Goal: Task Accomplishment & Management: Manage account settings

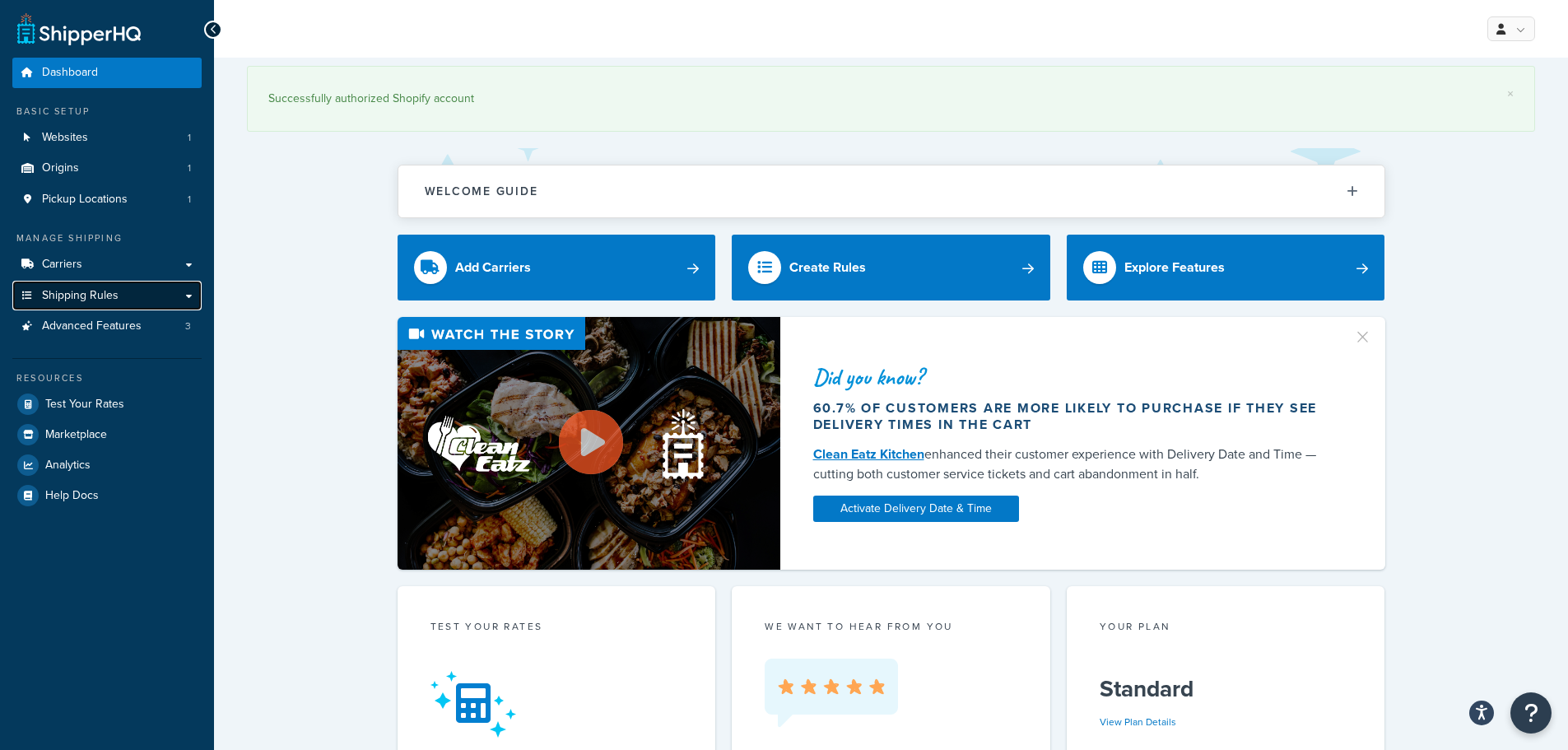
click at [103, 292] on span "Shipping Rules" at bounding box center [79, 296] width 76 height 14
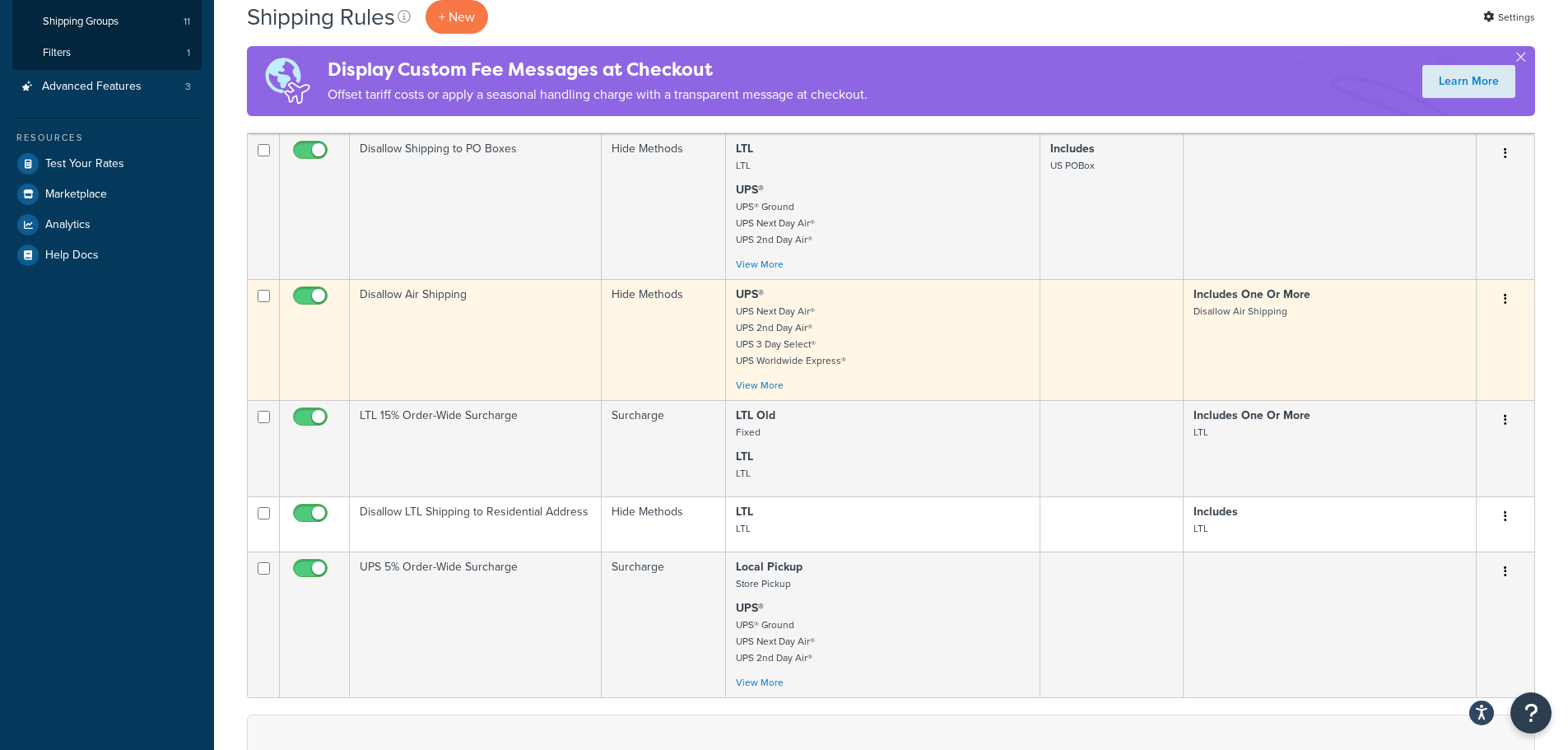
scroll to position [371, 0]
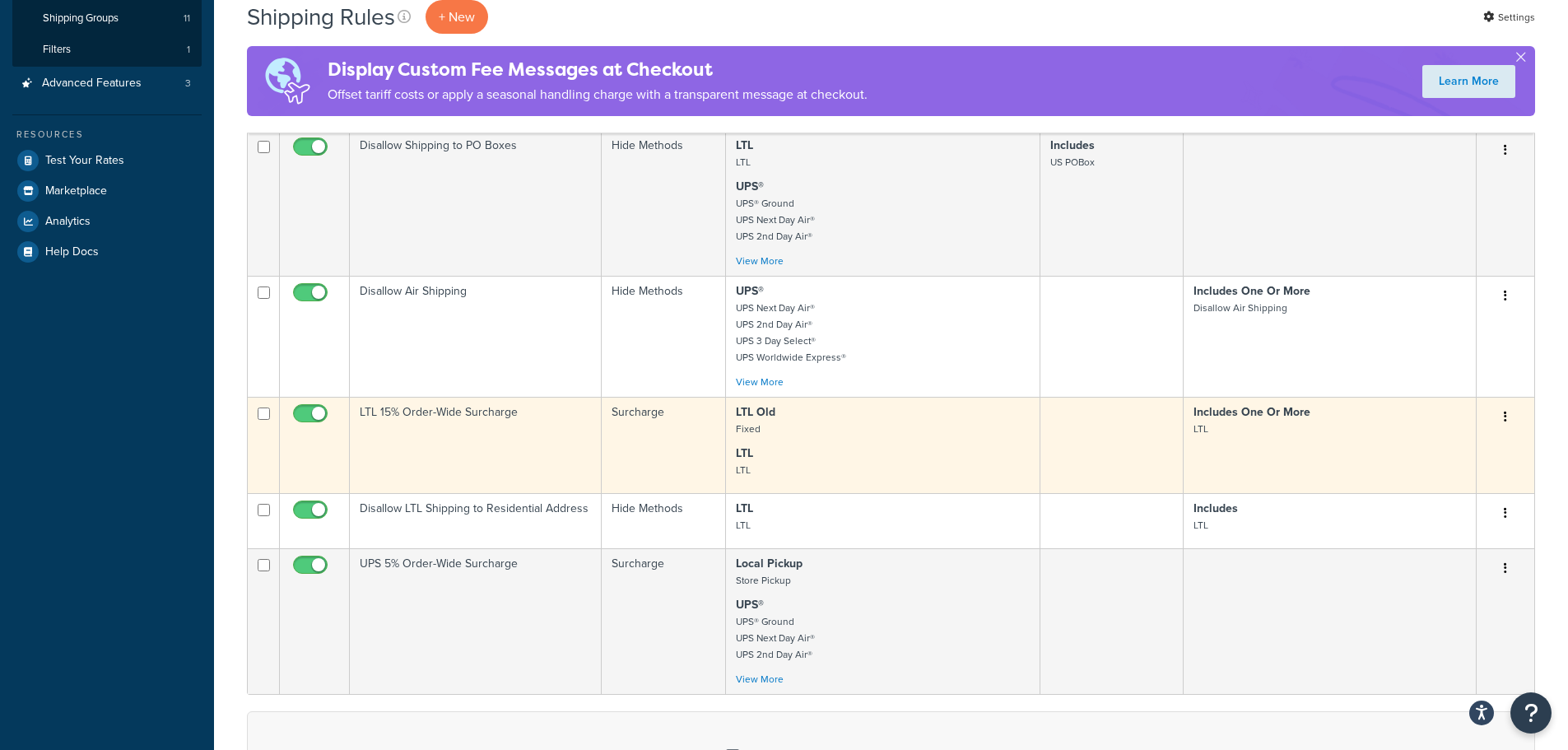
click at [471, 454] on td "LTL 15% Order-Wide Surcharge" at bounding box center [475, 446] width 252 height 97
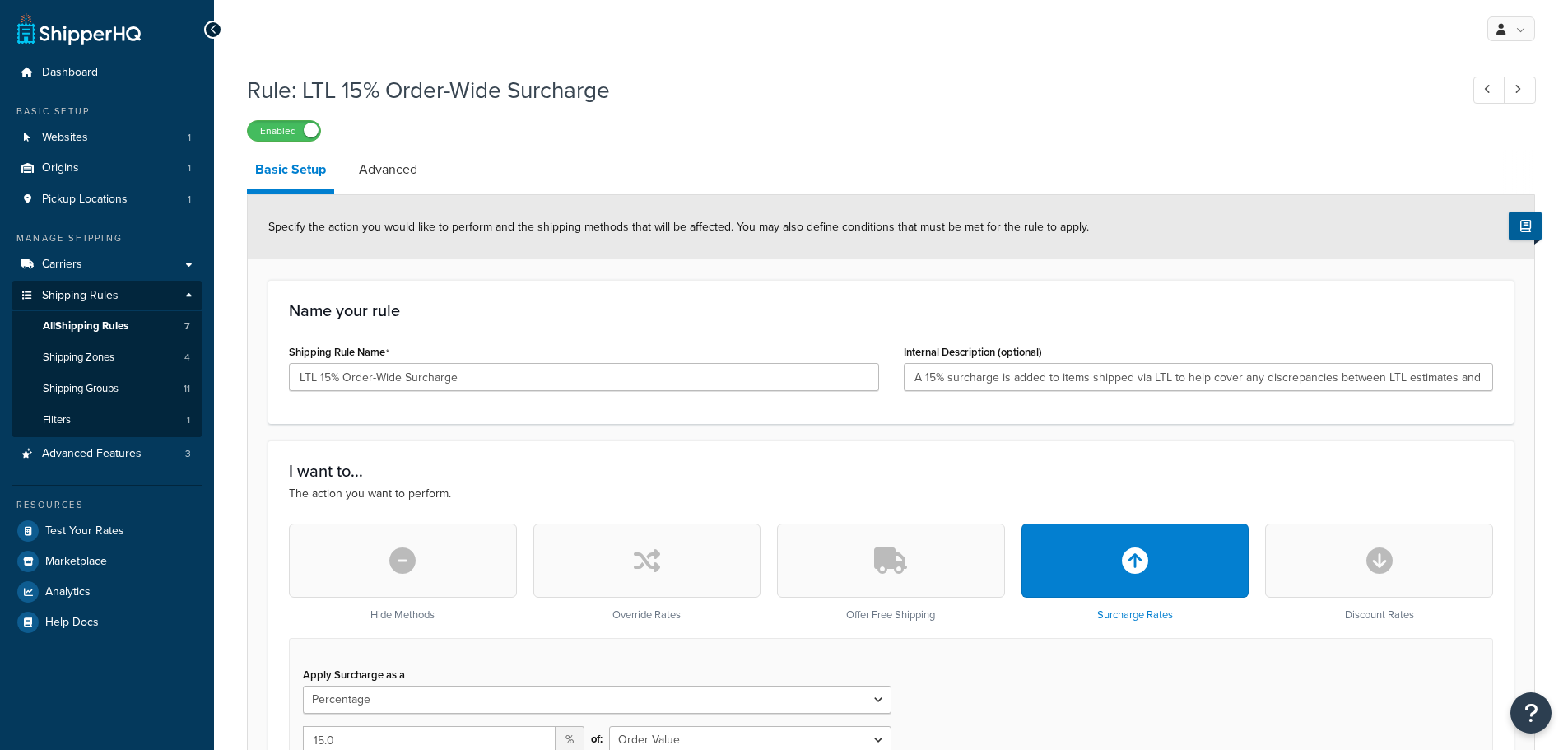
select select "PERCENTAGE"
select select "ORDER"
select select "CART"
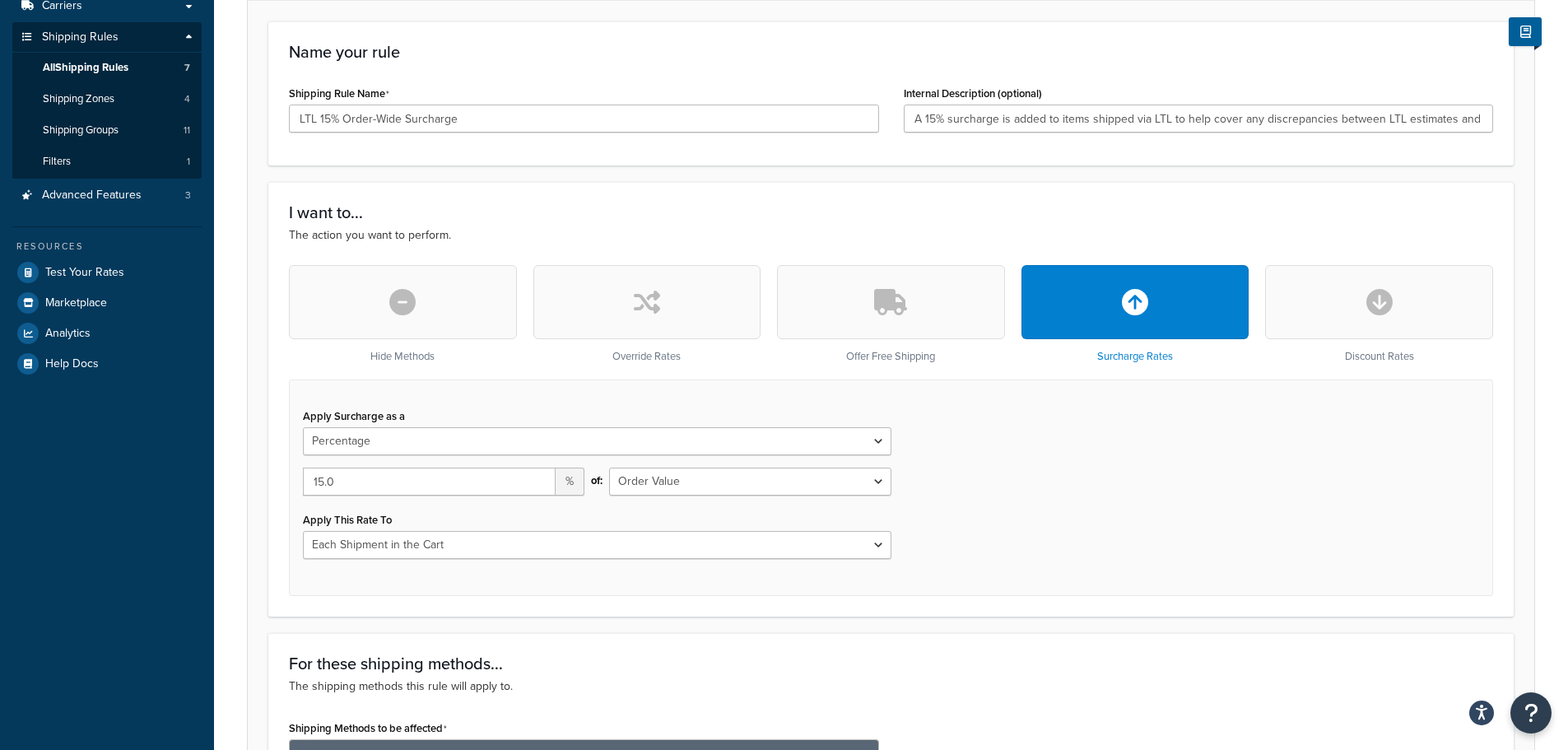
scroll to position [288, 0]
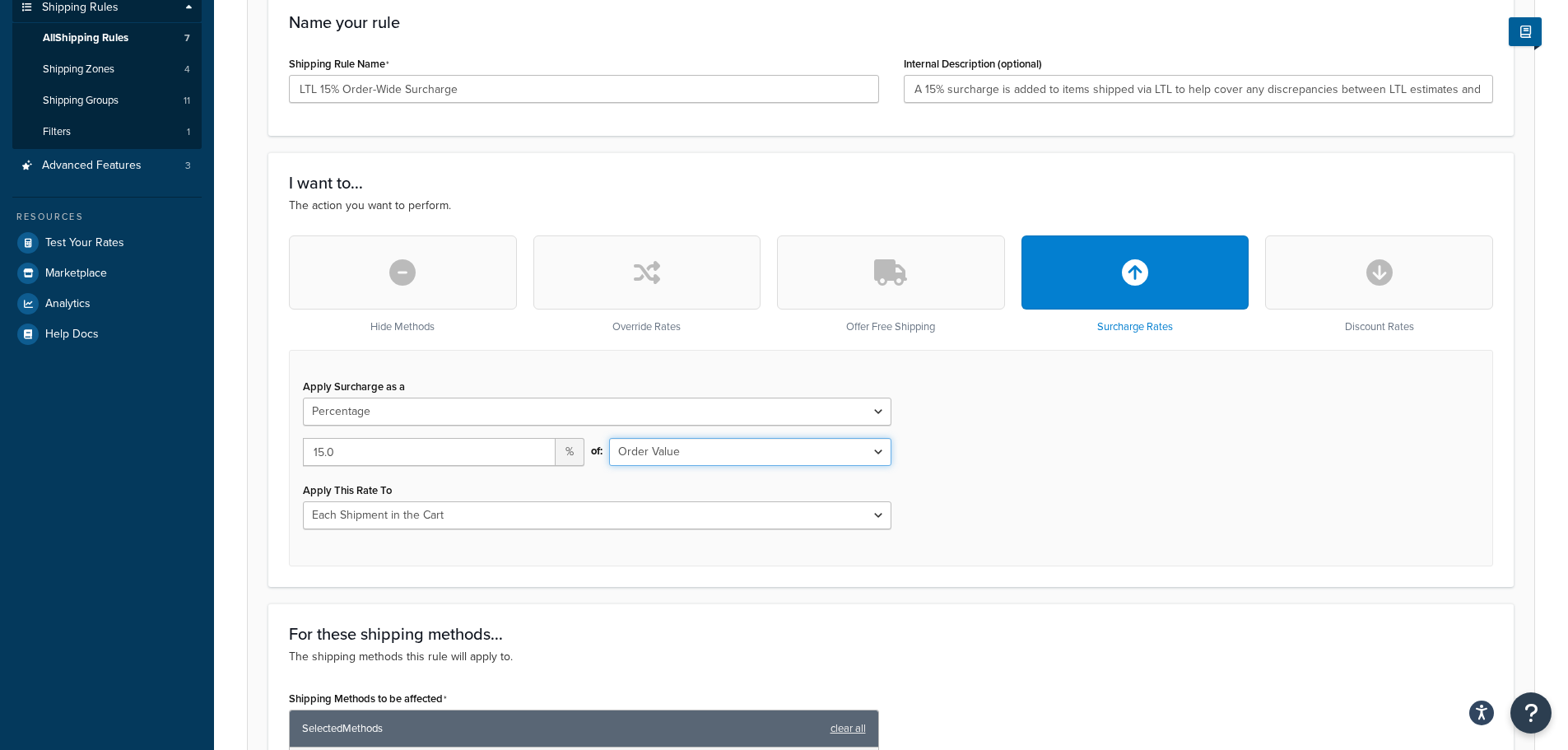
click at [817, 446] on select "Shipping Price Order Value" at bounding box center [750, 451] width 281 height 28
click at [955, 439] on div "Apply Surcharge as a Flat Rate Percentage Flat Rate & Percentage 15.0 % of: Shi…" at bounding box center [891, 458] width 1205 height 216
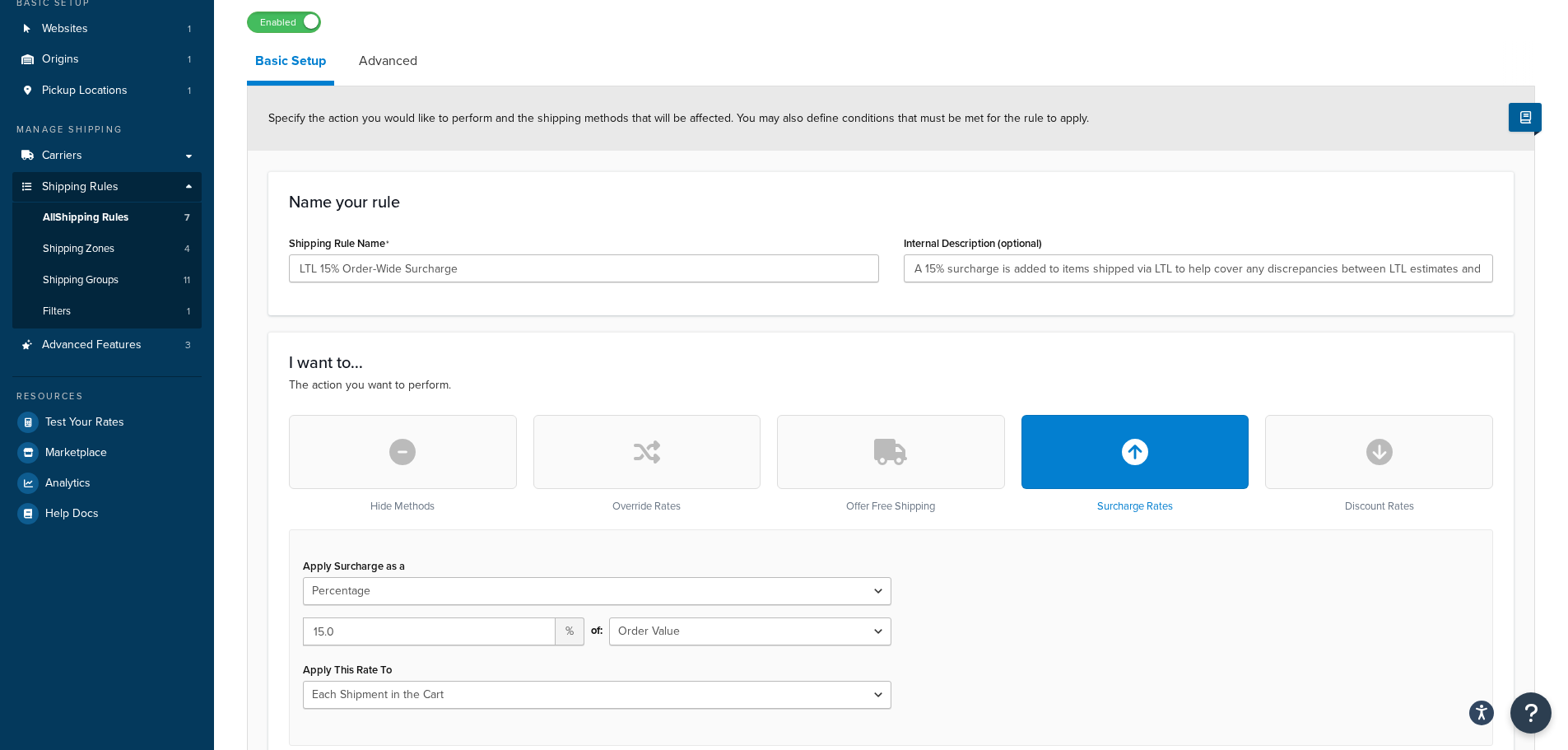
scroll to position [0, 0]
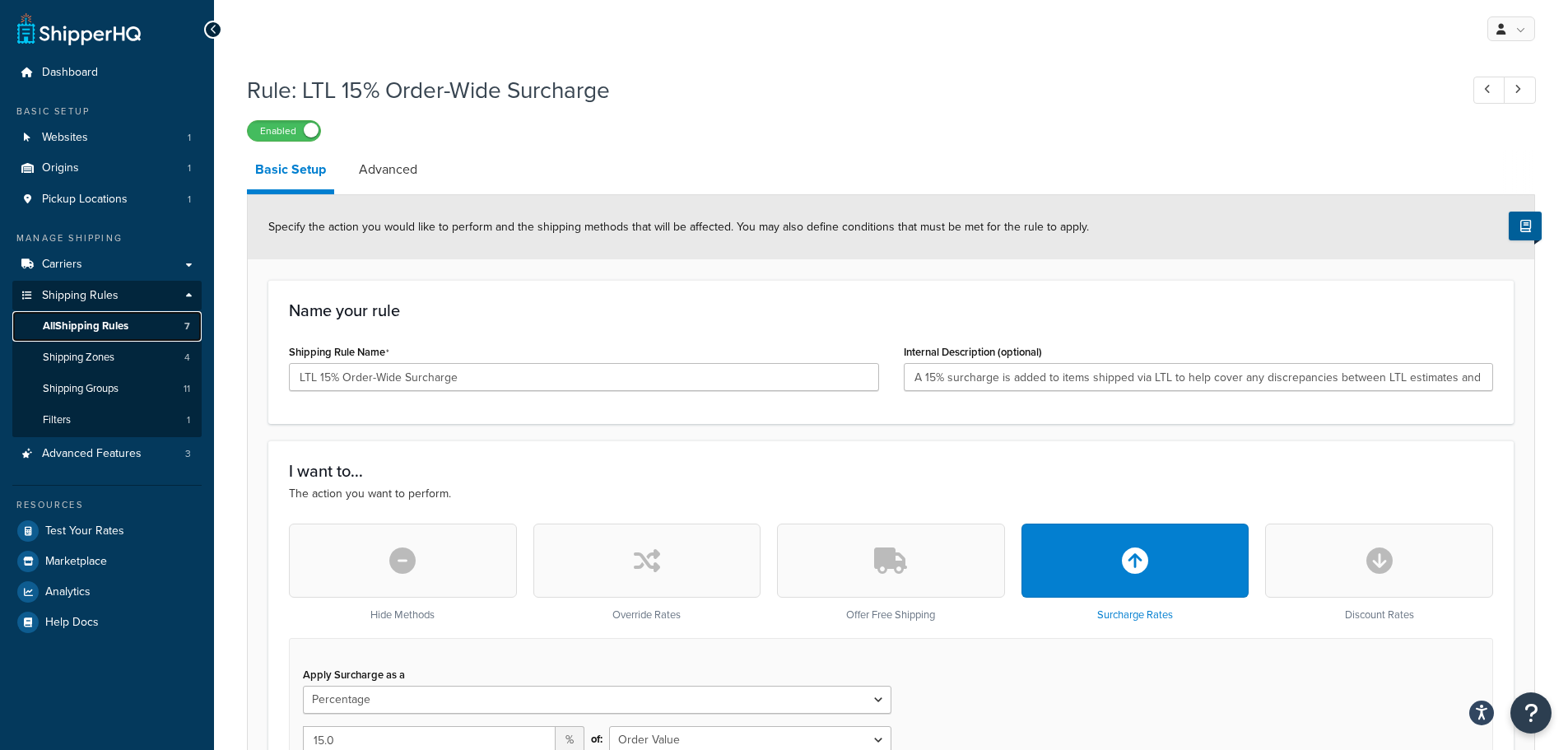
click at [67, 325] on span "All Shipping Rules" at bounding box center [85, 327] width 86 height 14
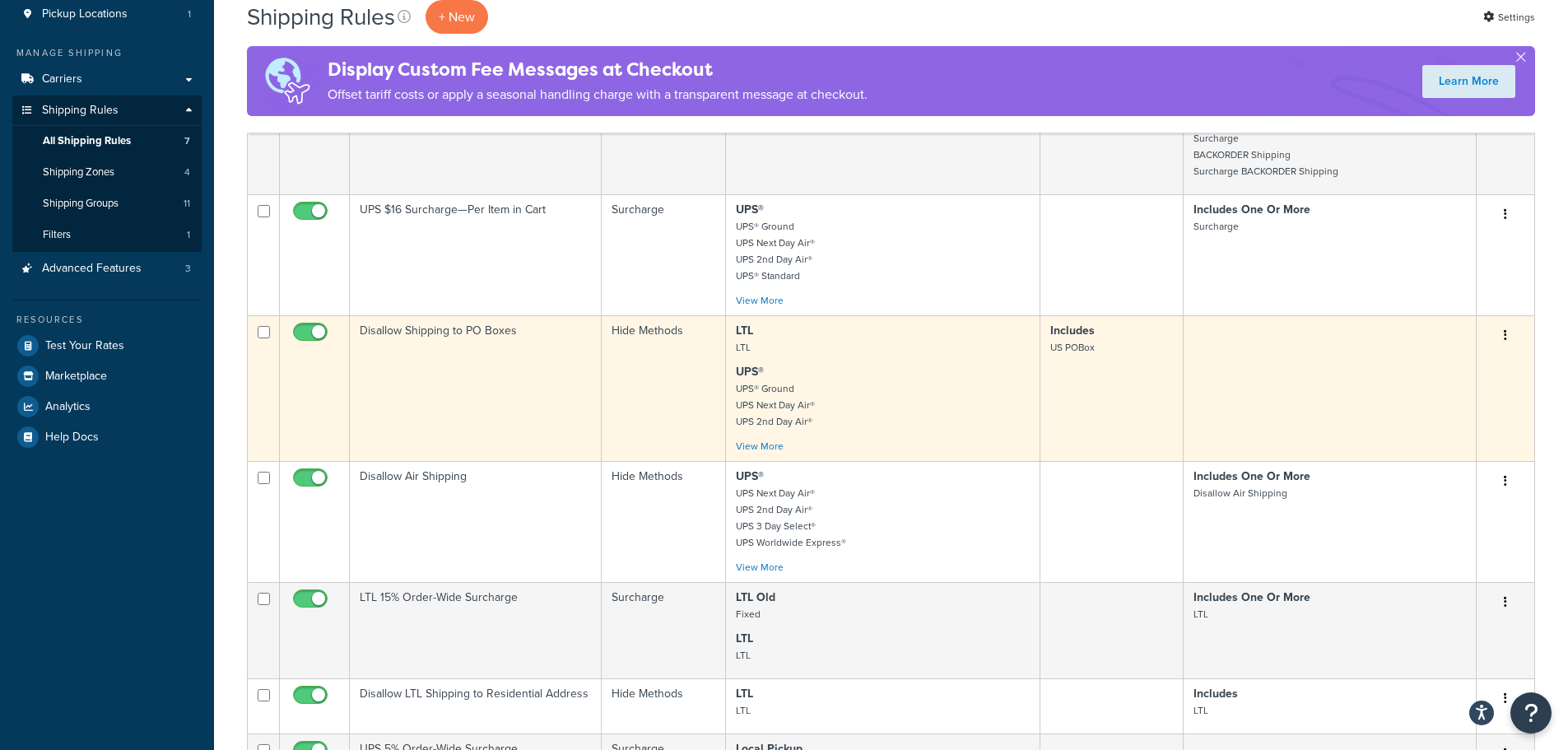
scroll to position [144, 0]
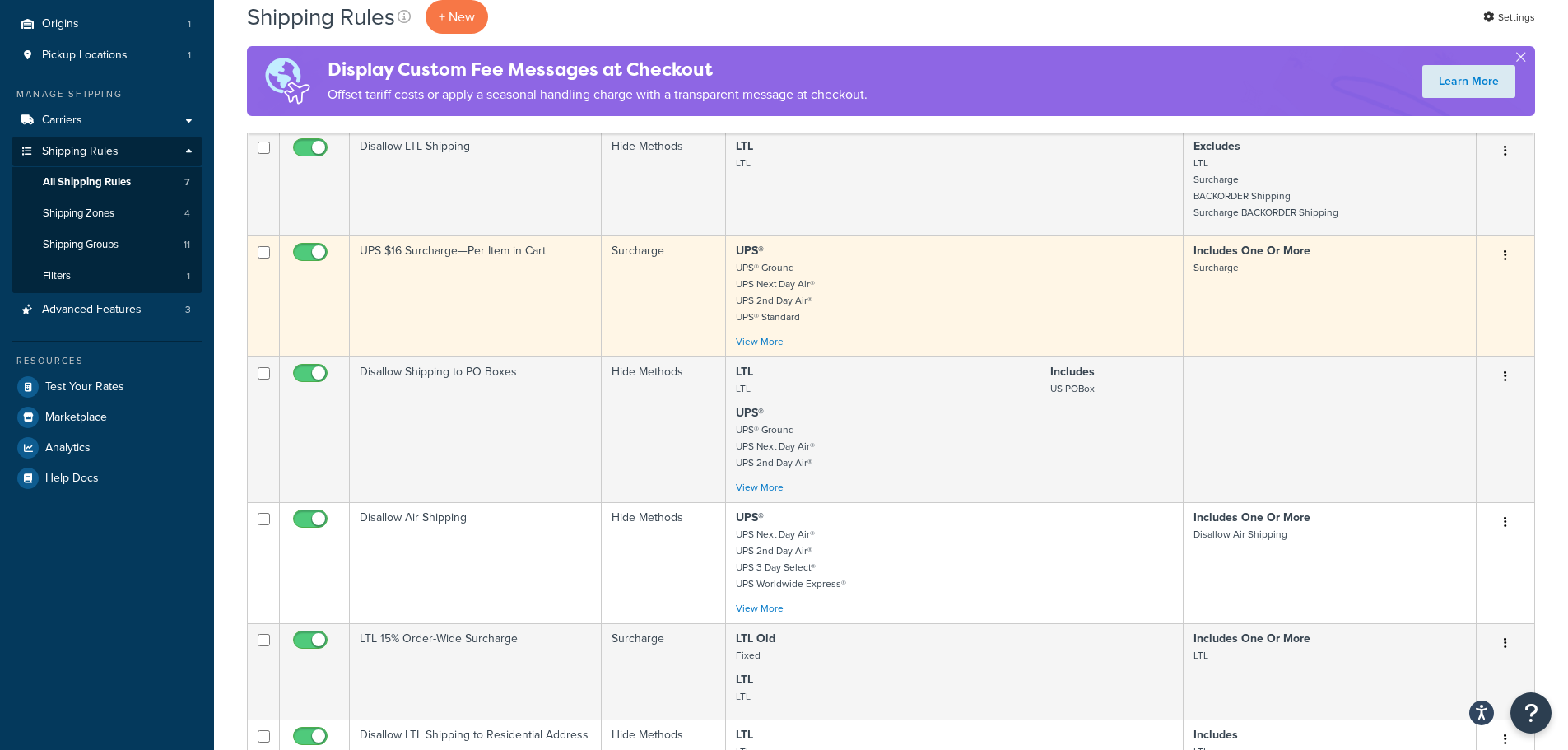
click at [515, 275] on td "UPS $16 Surcharge—Per Item in Cart" at bounding box center [475, 296] width 252 height 121
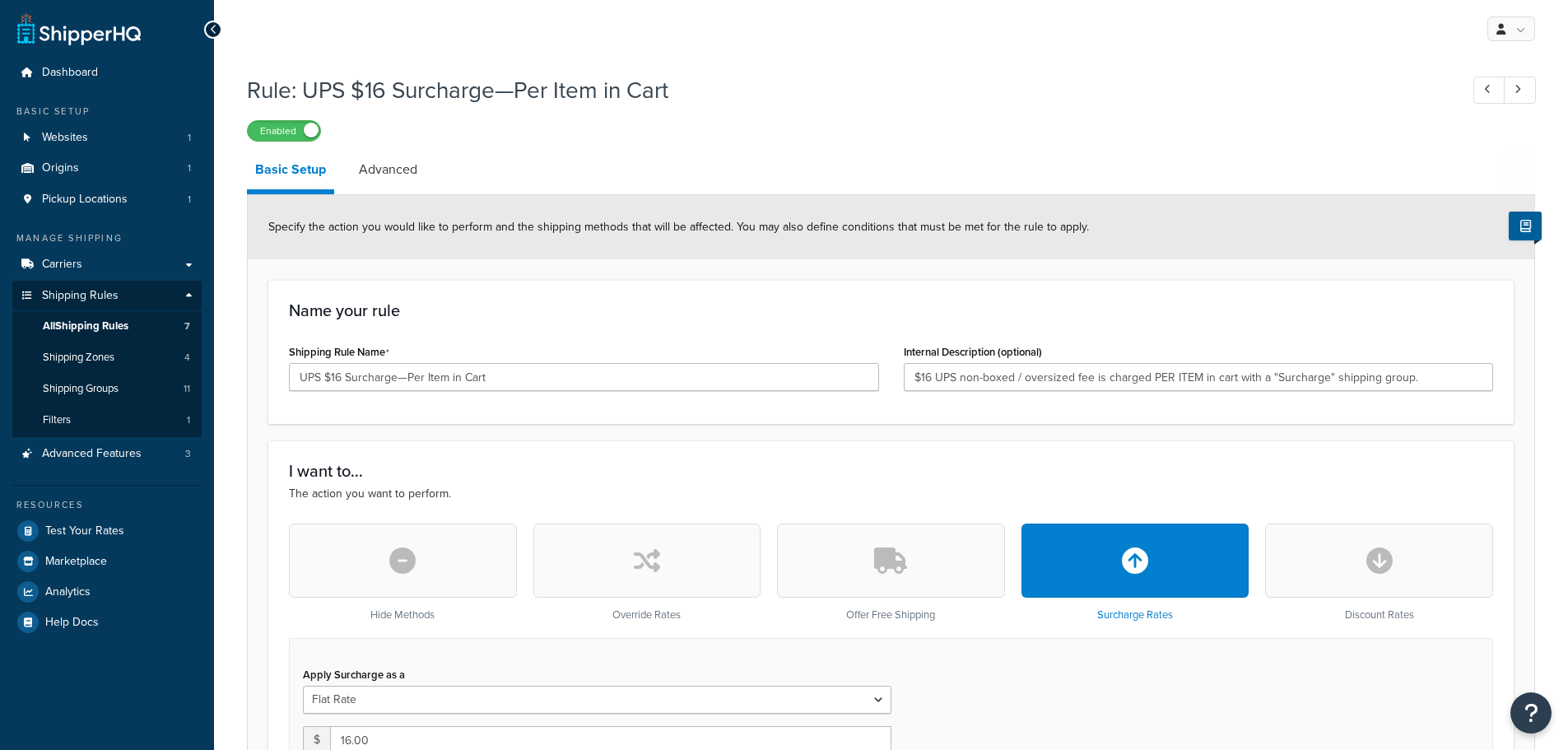
select select "ITEM"
click at [87, 320] on span "All Shipping Rules" at bounding box center [85, 327] width 86 height 14
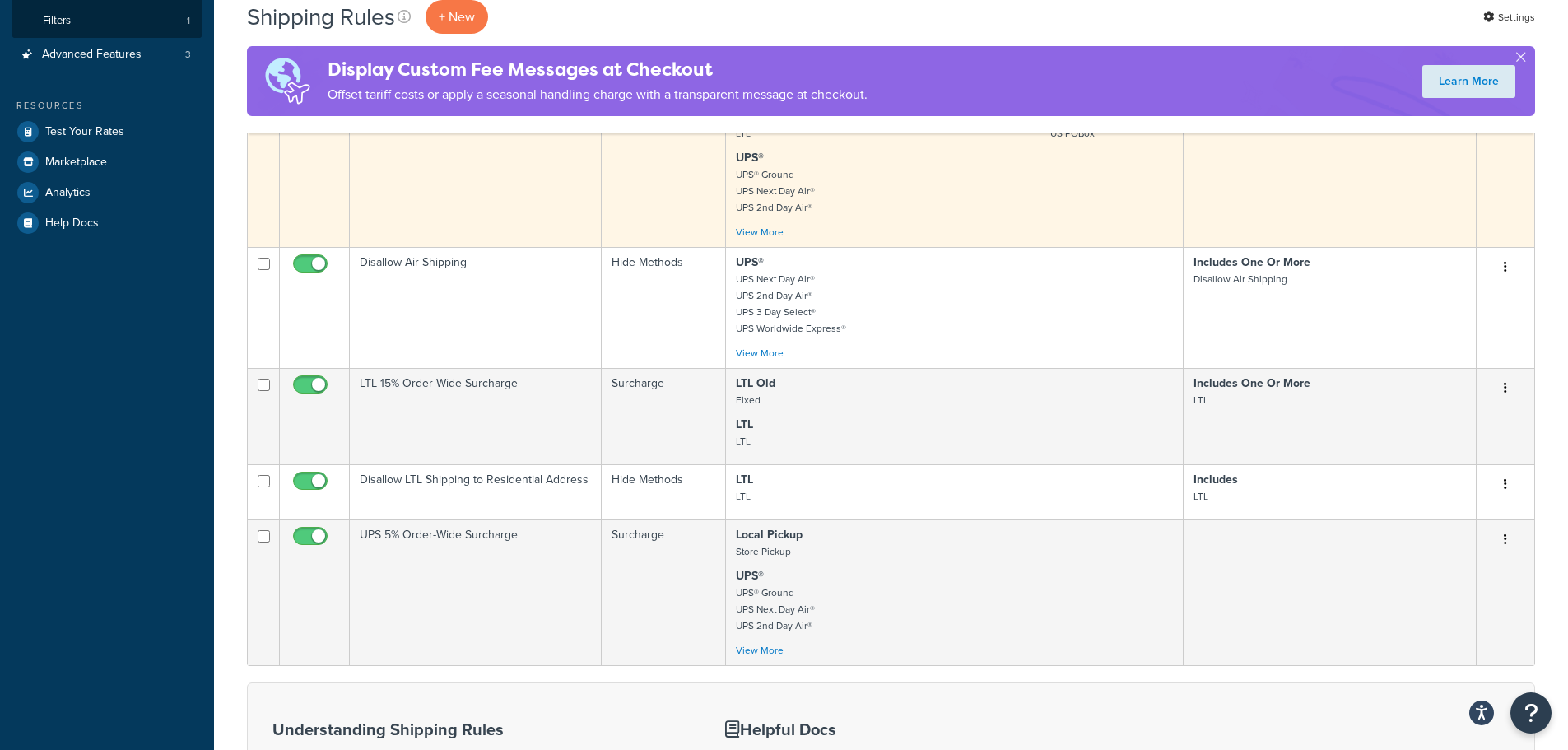
scroll to position [474, 0]
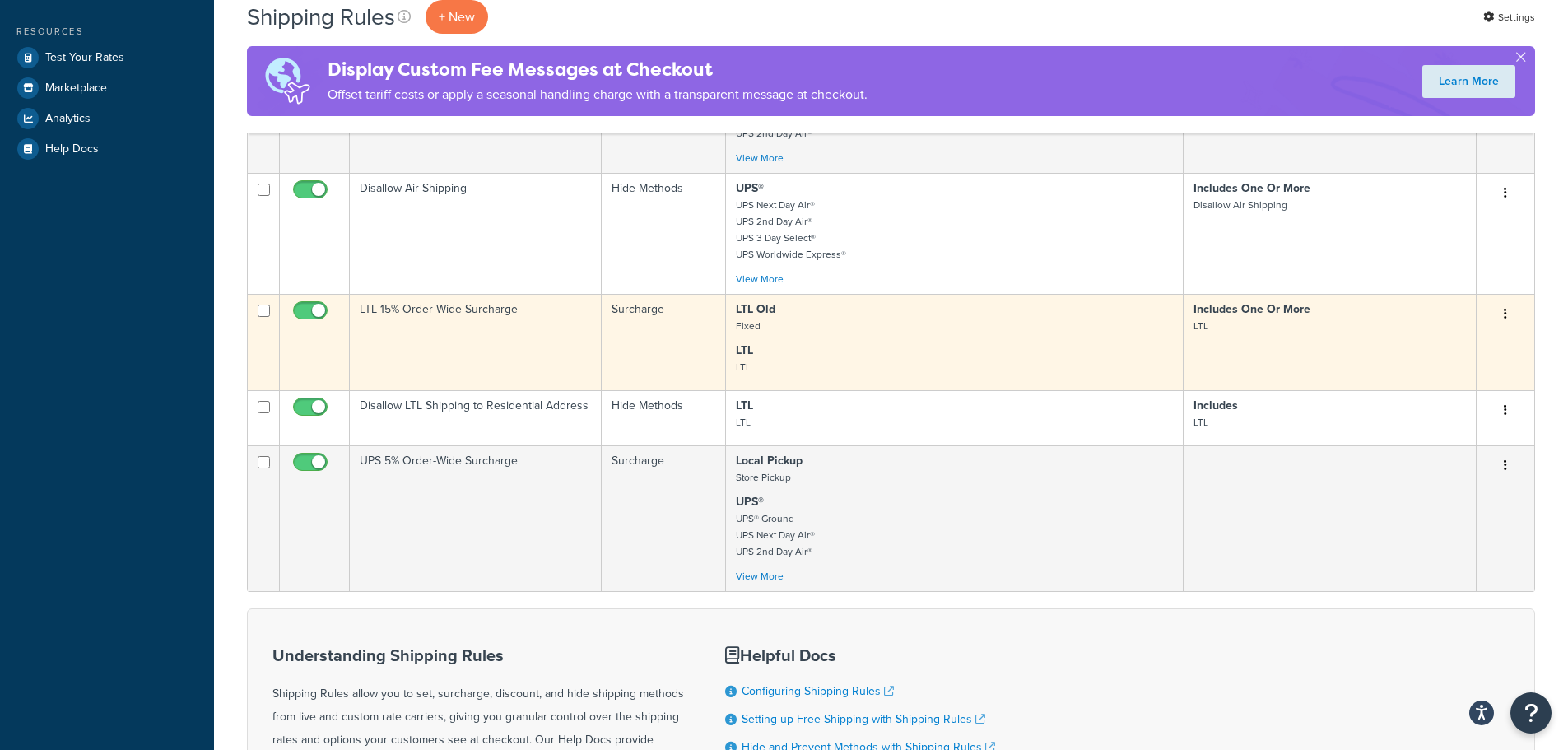
click at [449, 337] on td "LTL 15% Order-Wide Surcharge" at bounding box center [475, 342] width 252 height 97
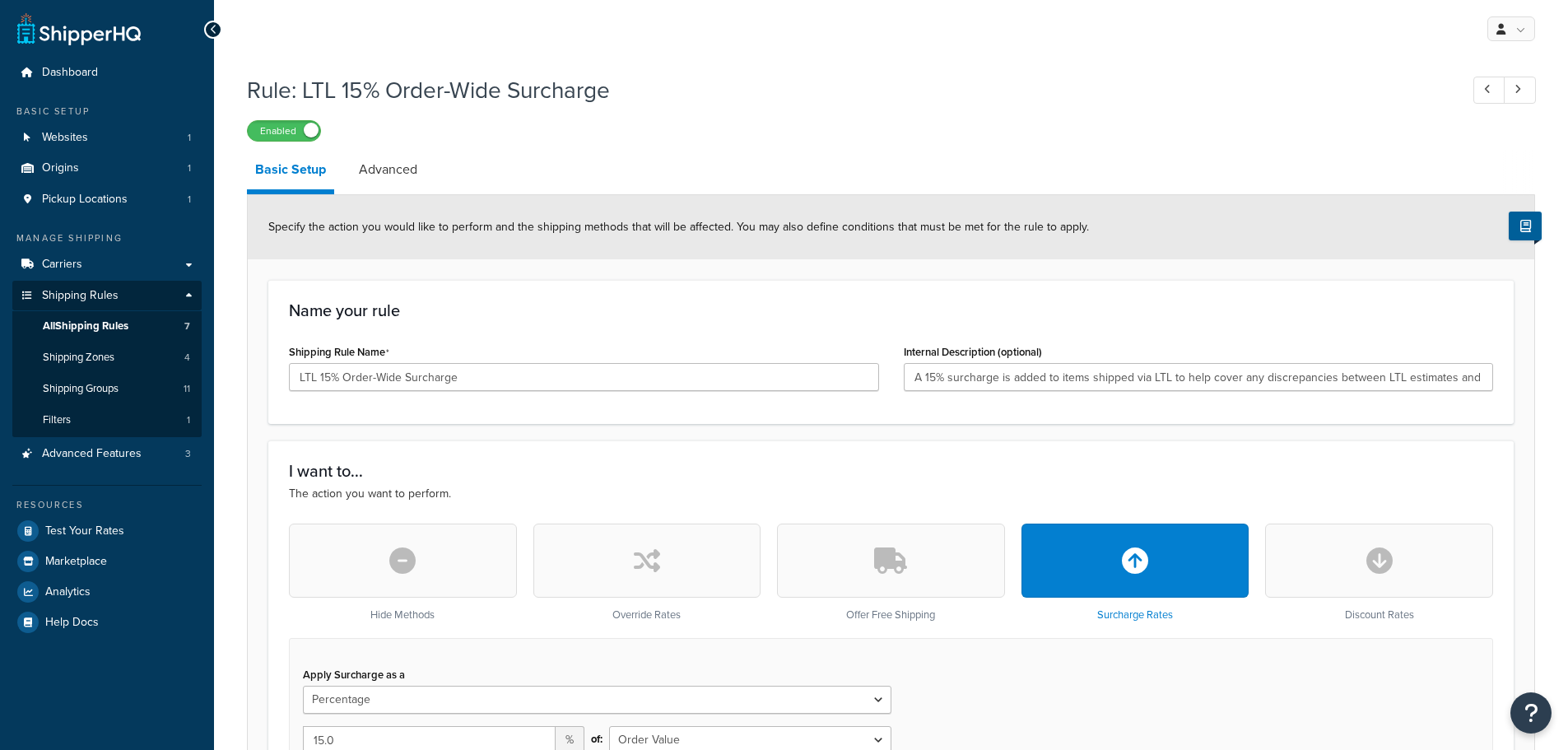
select select "PERCENTAGE"
select select "ORDER"
select select "CART"
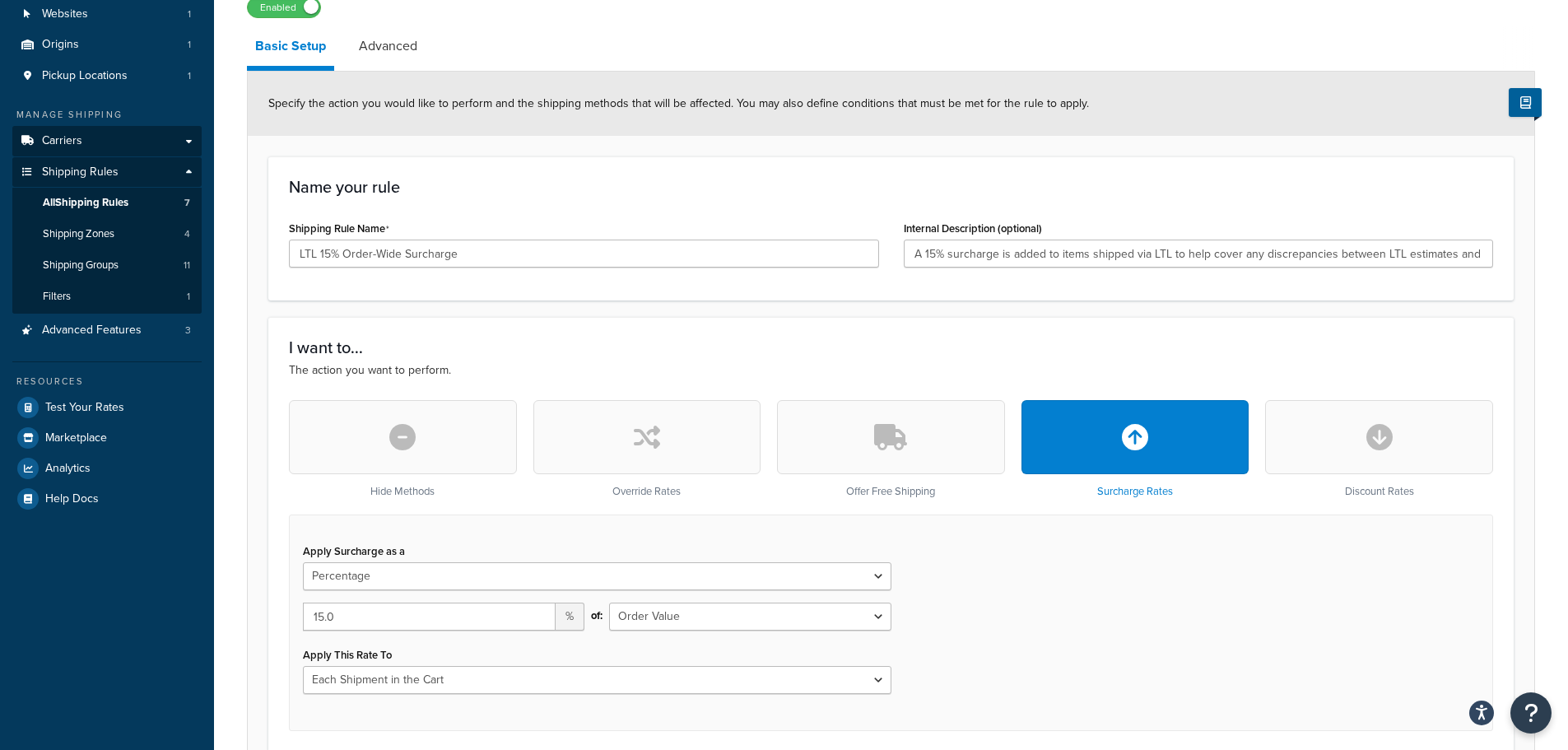
scroll to position [82, 0]
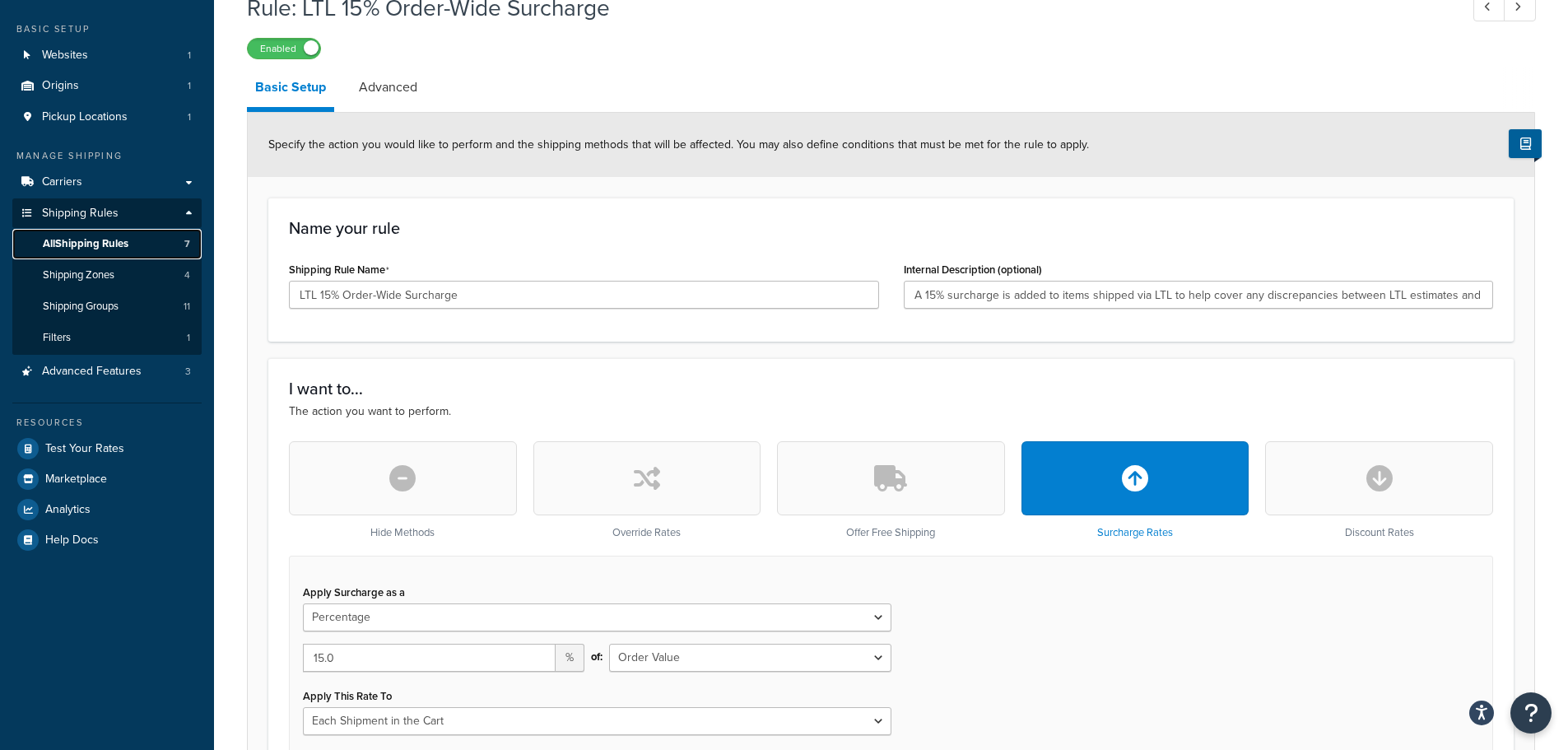
click at [102, 245] on span "All Shipping Rules" at bounding box center [85, 244] width 86 height 14
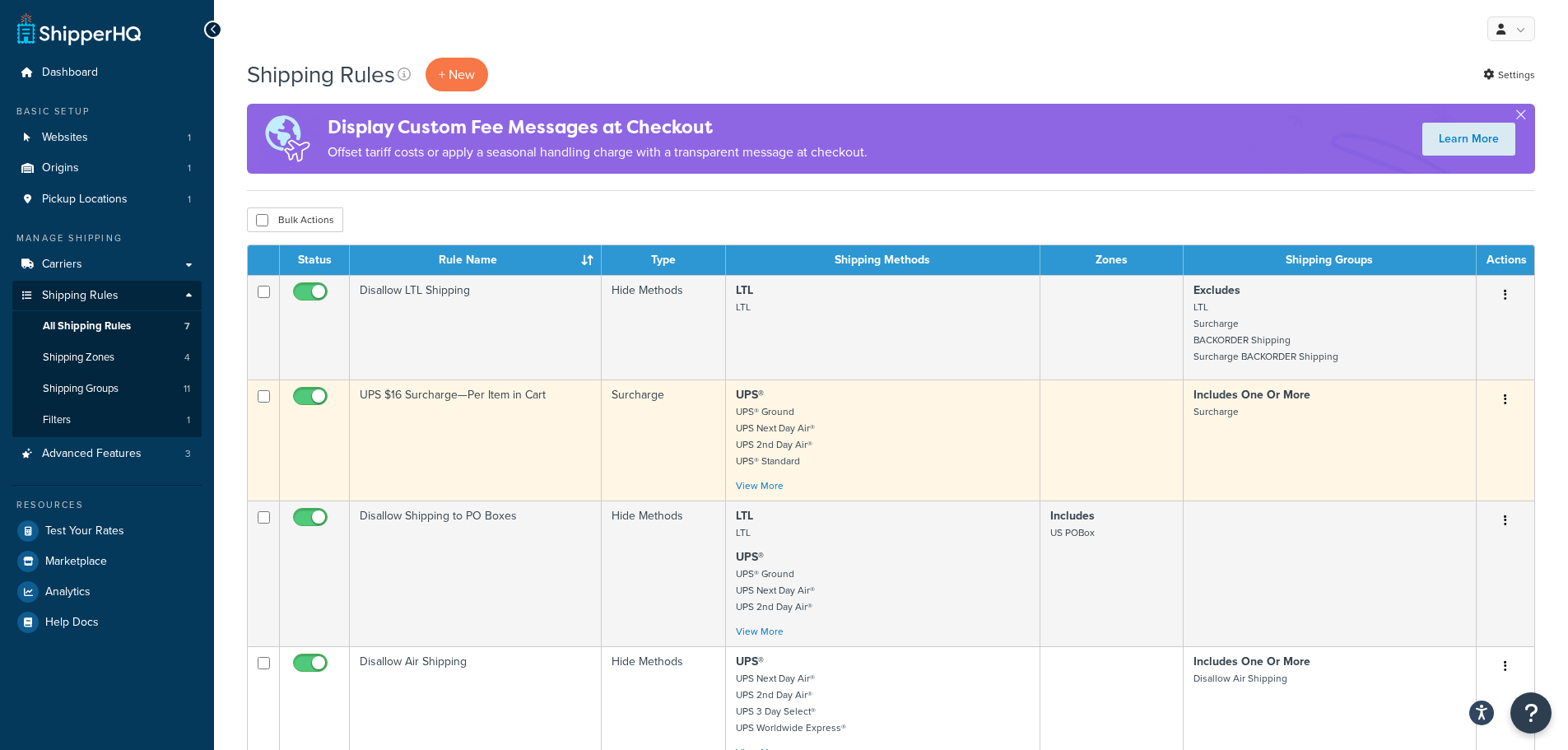
click at [468, 449] on td "UPS $16 Surcharge—Per Item in Cart" at bounding box center [475, 440] width 252 height 121
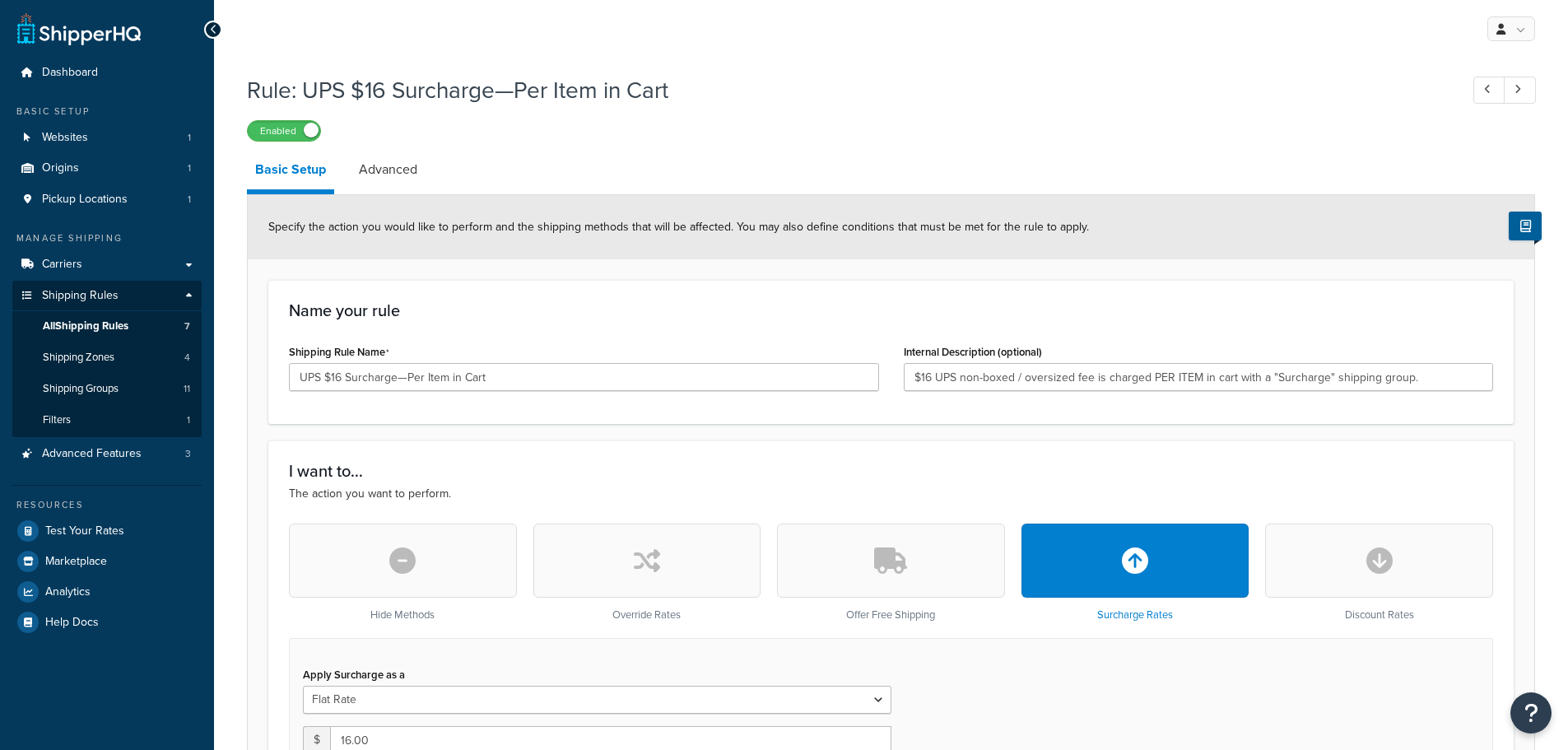
select select "ITEM"
